Goal: Information Seeking & Learning: Find specific fact

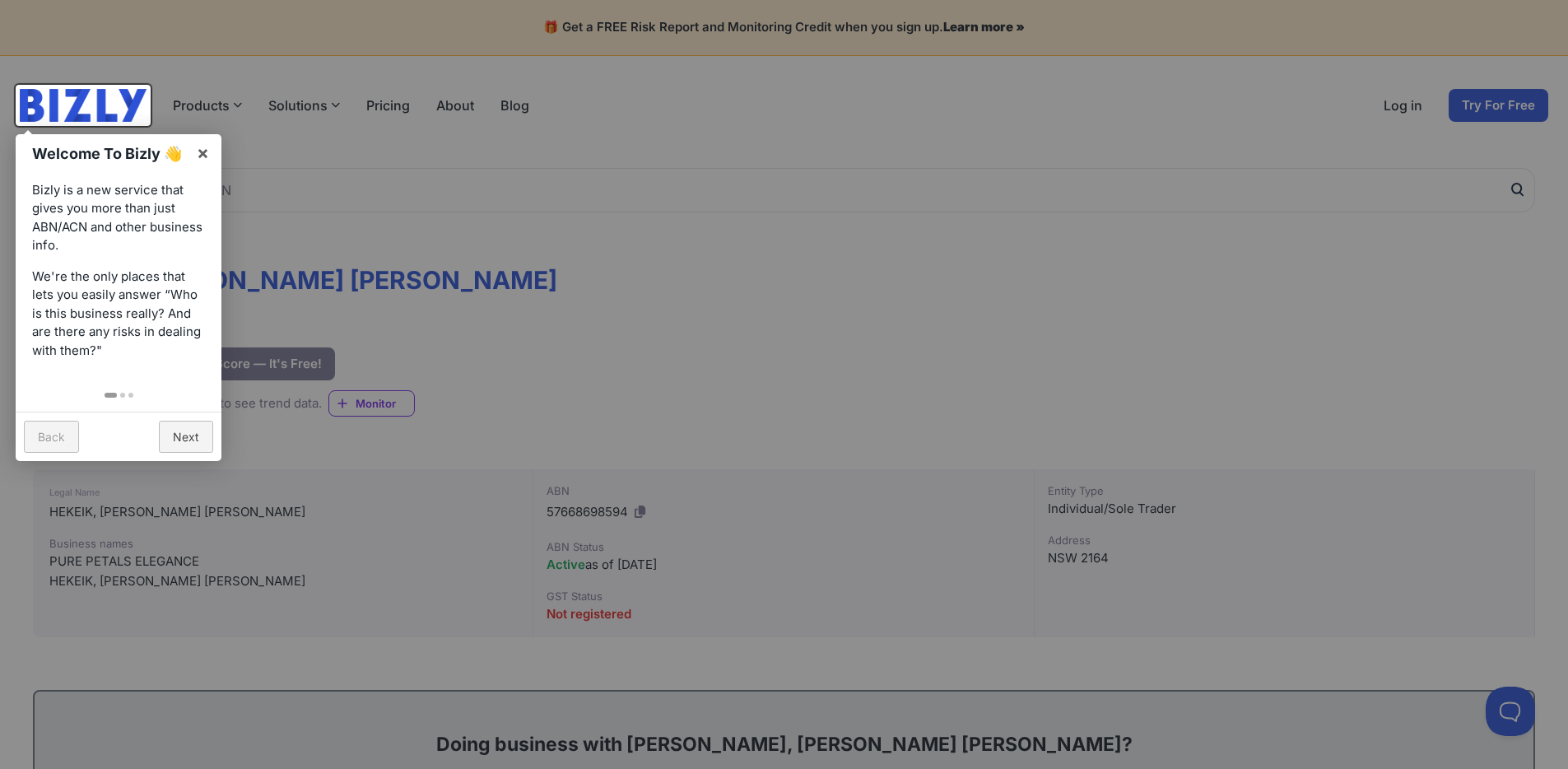
click at [575, 315] on div at bounding box center [784, 384] width 1568 height 769
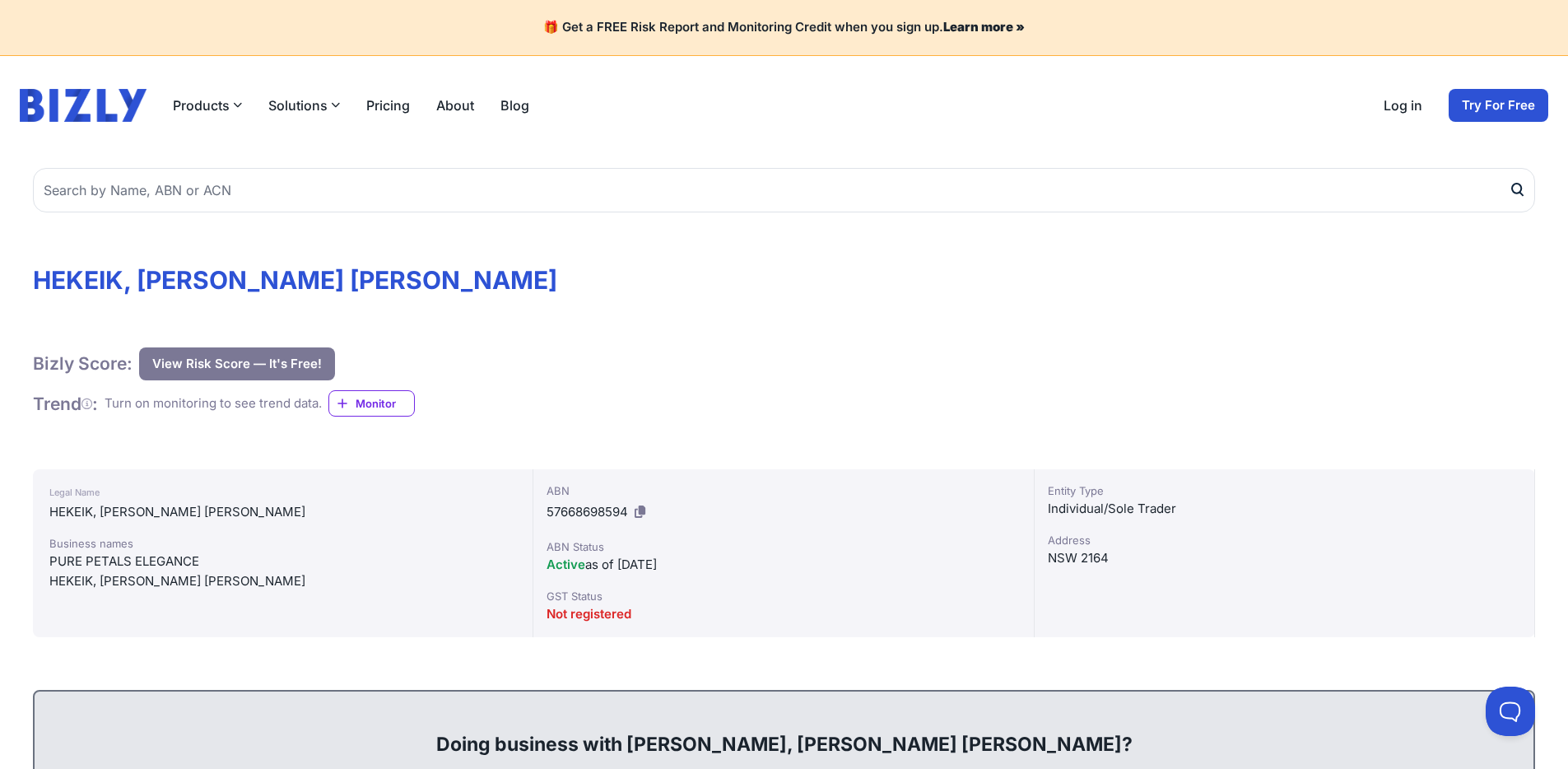
click at [208, 568] on div "PURE PETALS ELEGANCE" at bounding box center [283, 562] width 467 height 20
drag, startPoint x: 204, startPoint y: 562, endPoint x: 51, endPoint y: 561, distance: 153.0
click at [51, 561] on div "PURE PETALS ELEGANCE" at bounding box center [283, 562] width 467 height 20
click at [204, 567] on div "PURE PETALS ELEGANCE" at bounding box center [283, 562] width 467 height 20
drag, startPoint x: 207, startPoint y: 560, endPoint x: 31, endPoint y: 554, distance: 176.1
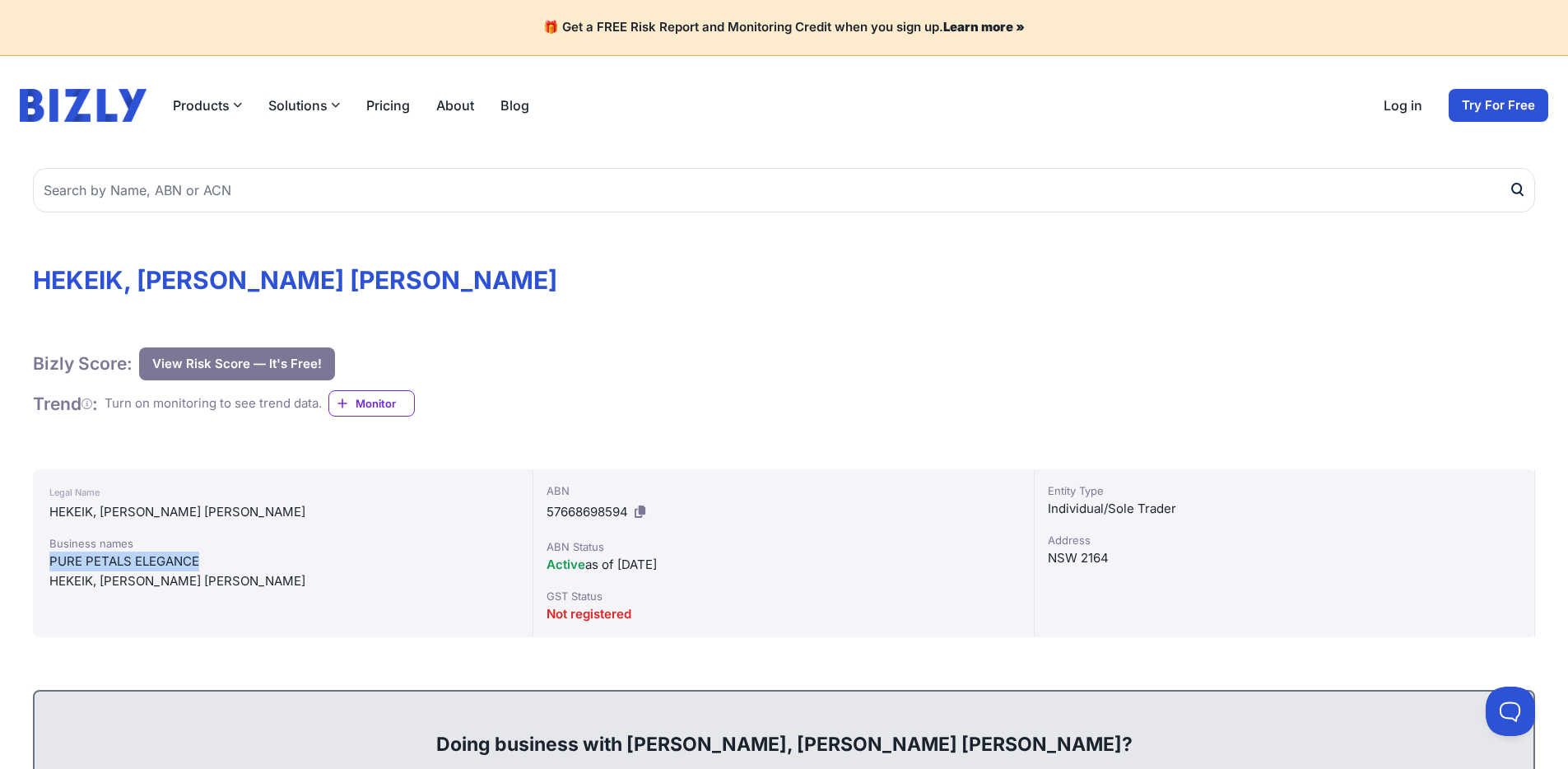
copy div "PURE PETALS ELEGANCE"
click at [643, 510] on icon at bounding box center [639, 512] width 11 height 12
copy div "PURE PETALS ELEGANCE"
